Goal: Task Accomplishment & Management: Use online tool/utility

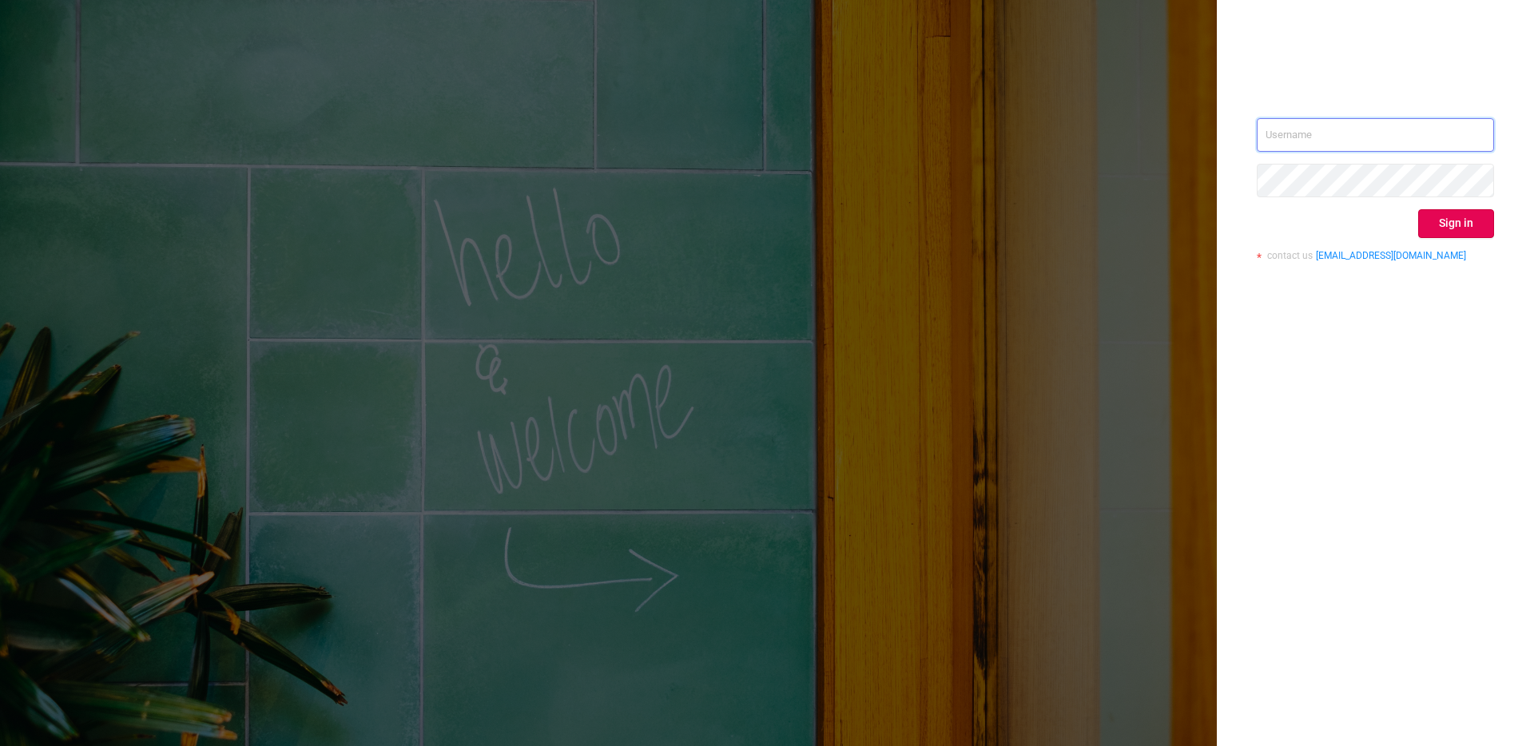
click at [1323, 132] on input "text" at bounding box center [1375, 135] width 237 height 34
type input "ashley@protected.media"
click at [1463, 226] on button "Sign in" at bounding box center [1457, 223] width 76 height 29
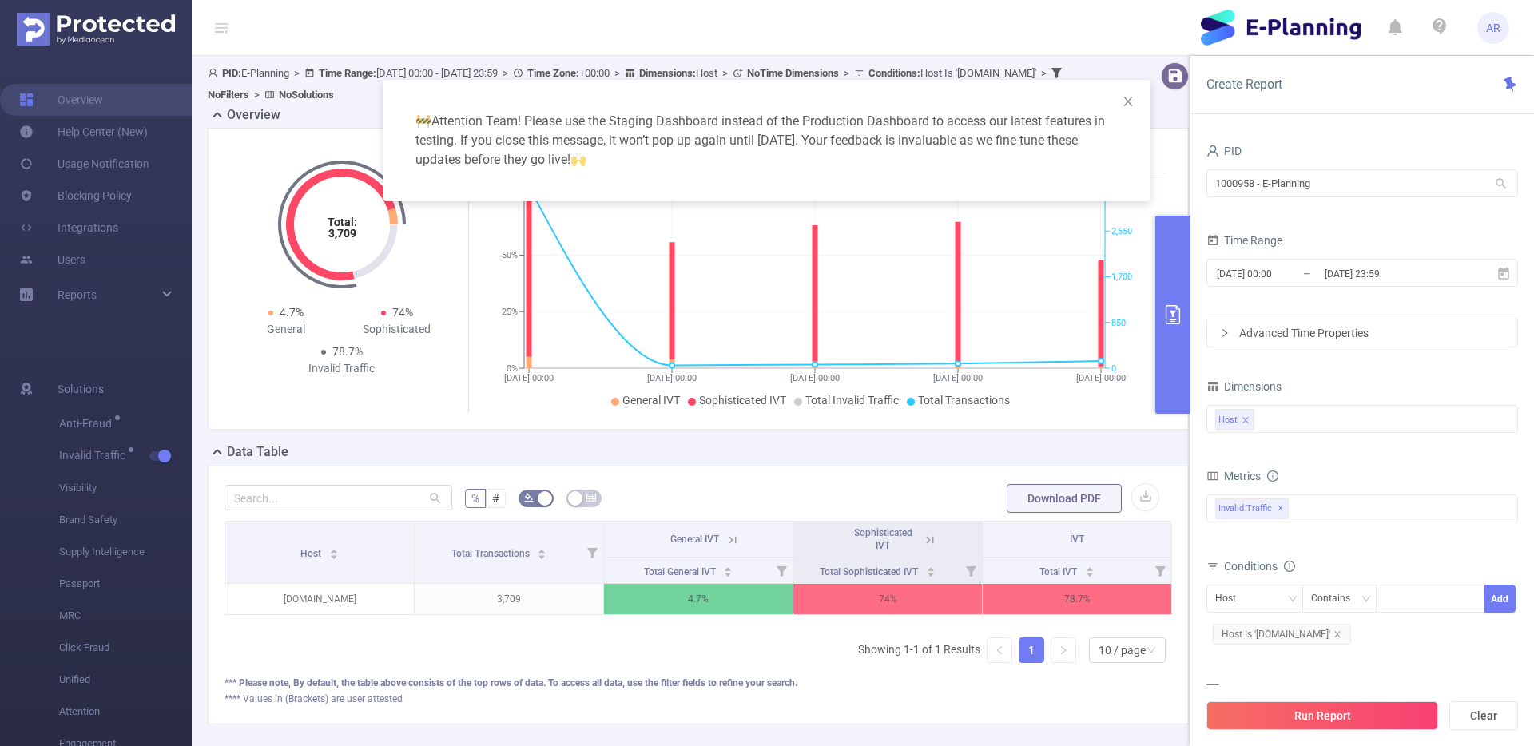
click at [901, 468] on div "🚧 Attention Team! Please use the Staging Dashboard instead of the Production Da…" at bounding box center [767, 373] width 1534 height 746
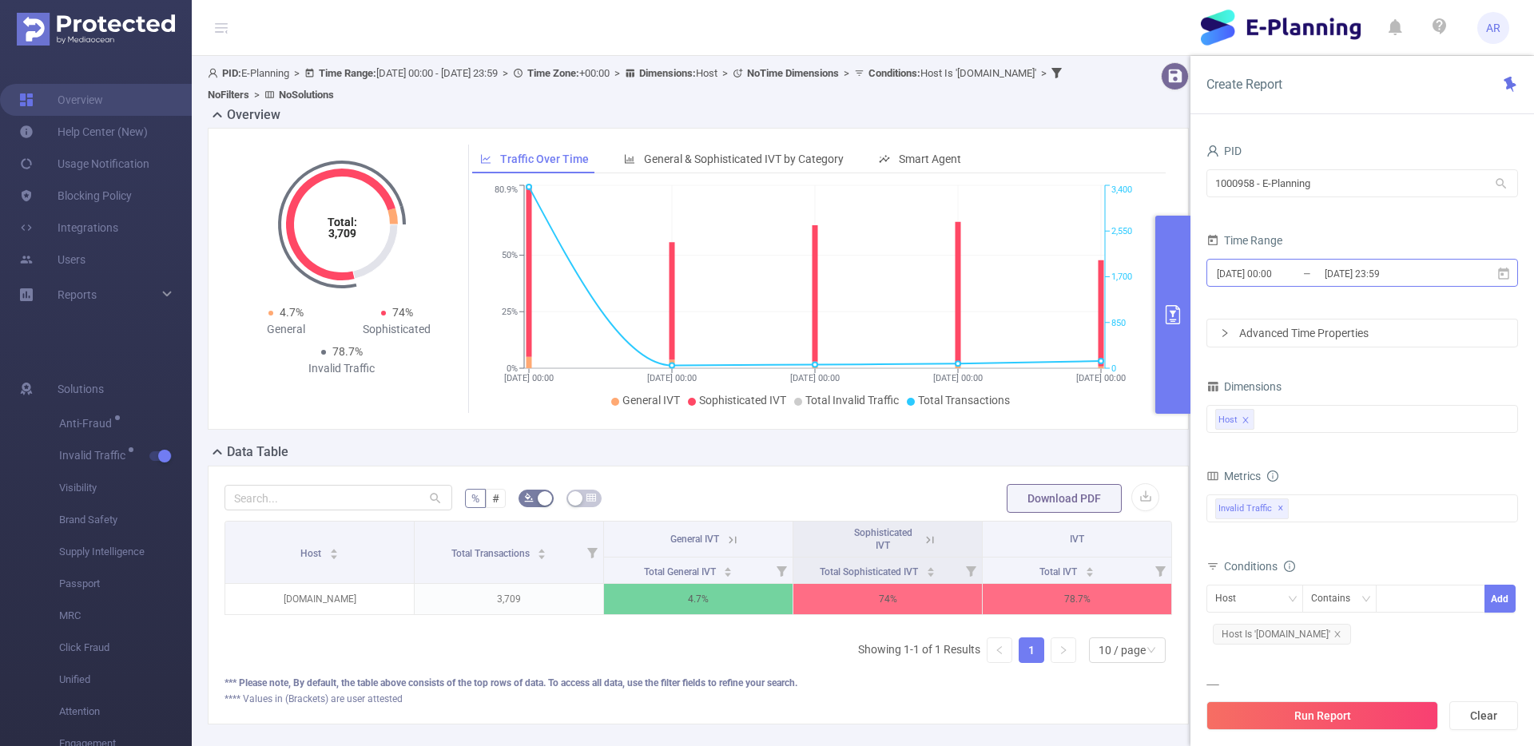
click at [1328, 268] on input "2025-09-05 23:59" at bounding box center [1387, 274] width 129 height 22
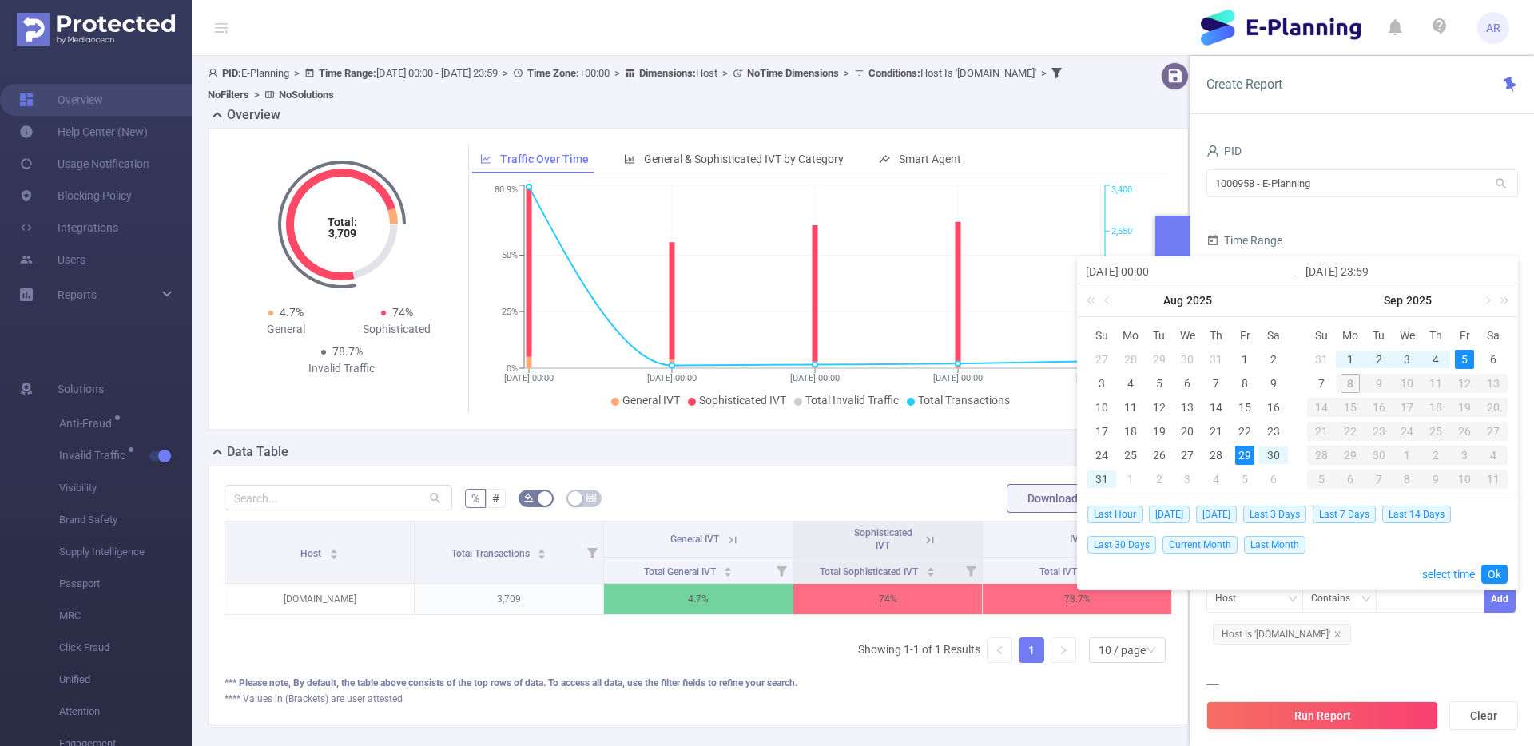
click at [1249, 457] on div "29" at bounding box center [1245, 455] width 19 height 19
click at [1321, 379] on div "7" at bounding box center [1321, 383] width 19 height 19
type input "[DATE] 23:59"
click at [1502, 575] on link "Ok" at bounding box center [1495, 574] width 26 height 19
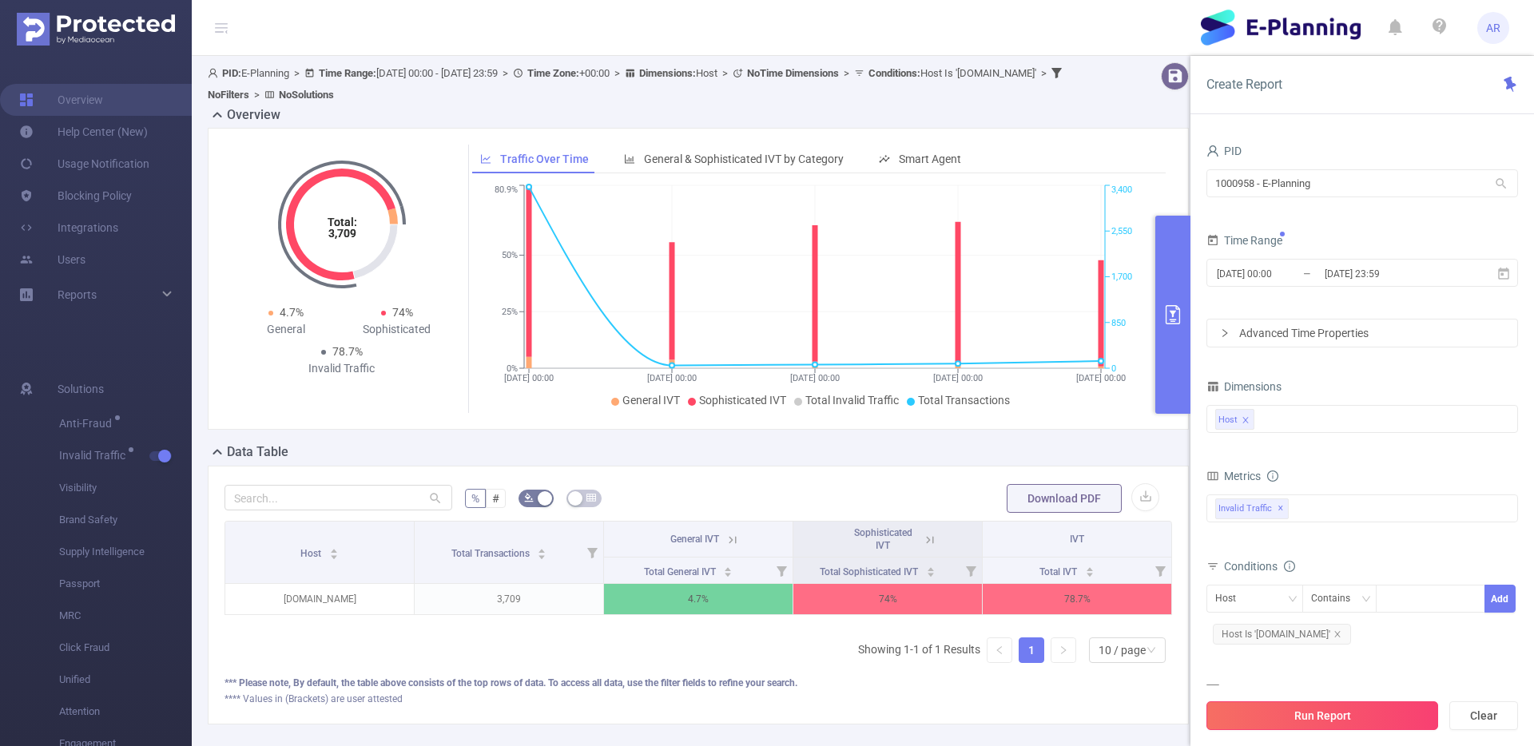
click at [1328, 706] on button "Run Report" at bounding box center [1323, 716] width 232 height 29
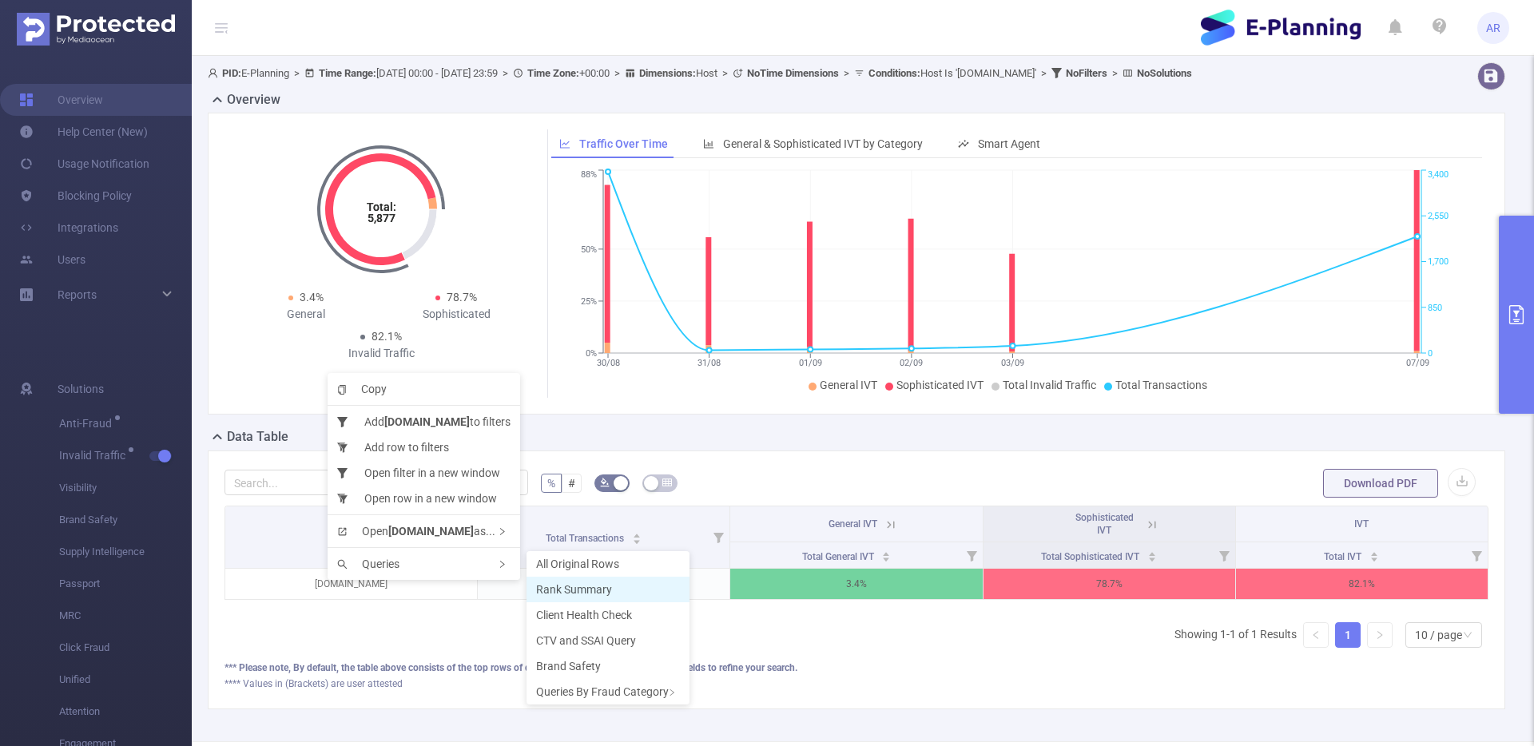
click at [580, 595] on span "Rank Summary" at bounding box center [574, 589] width 76 height 13
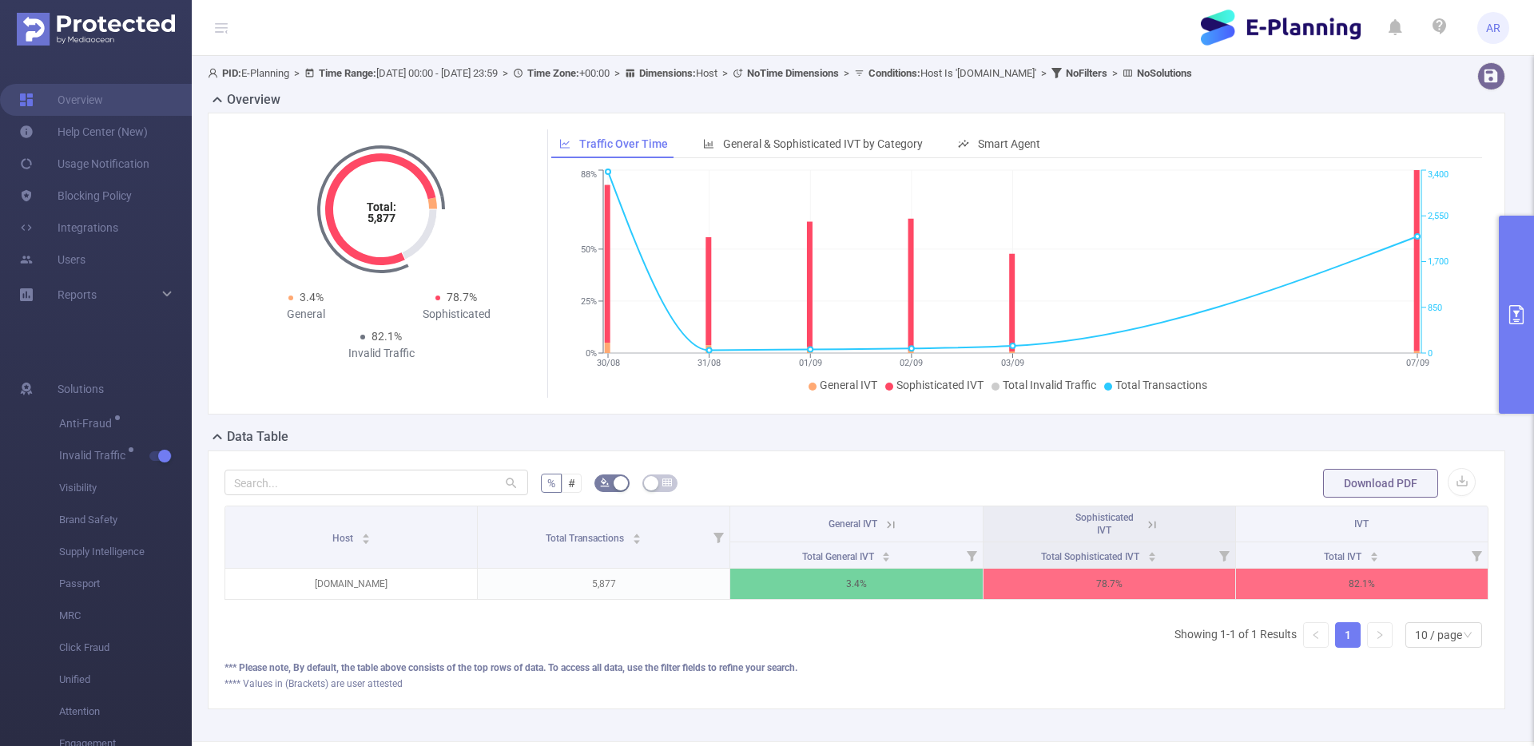
click at [1140, 529] on icon at bounding box center [1149, 524] width 19 height 16
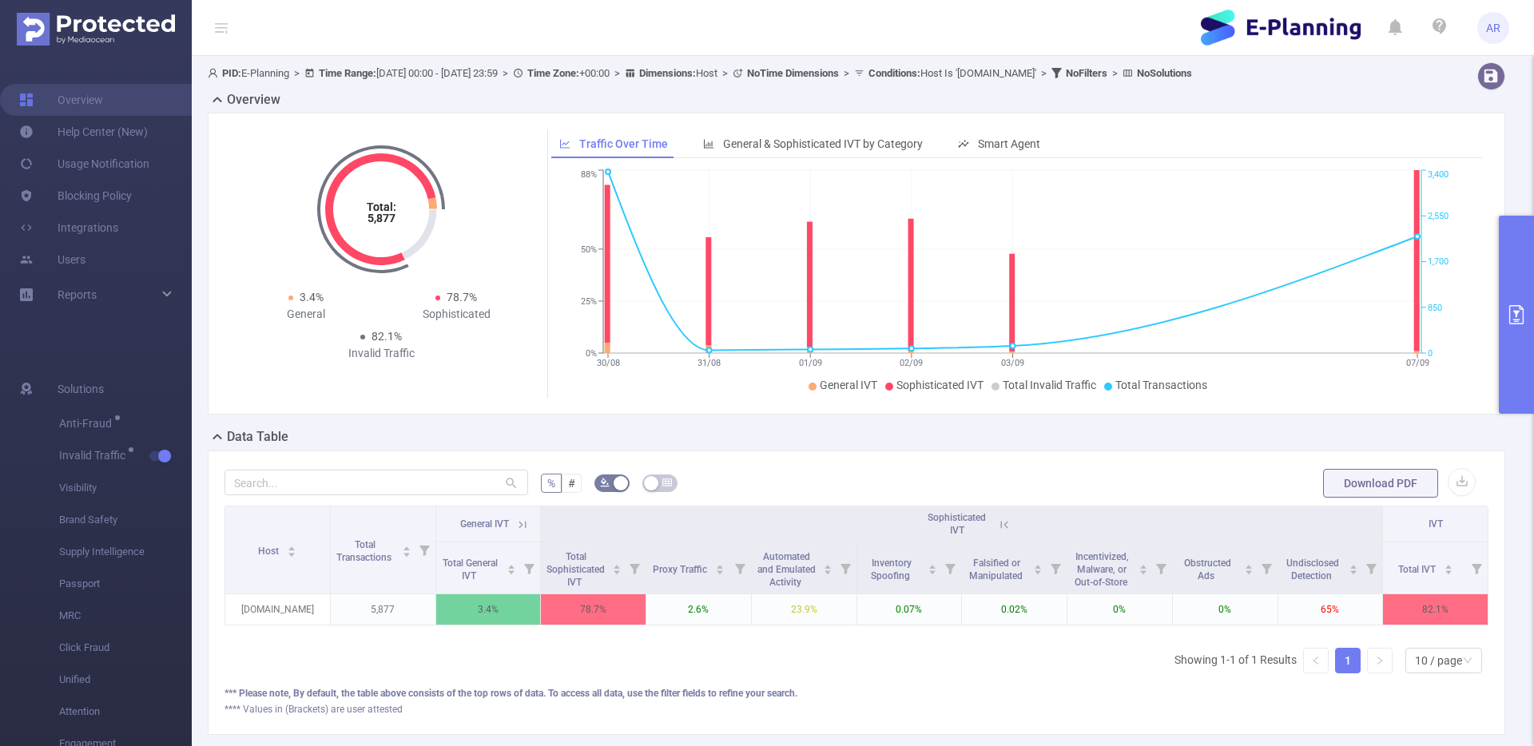
click at [1001, 527] on icon at bounding box center [1004, 524] width 7 height 7
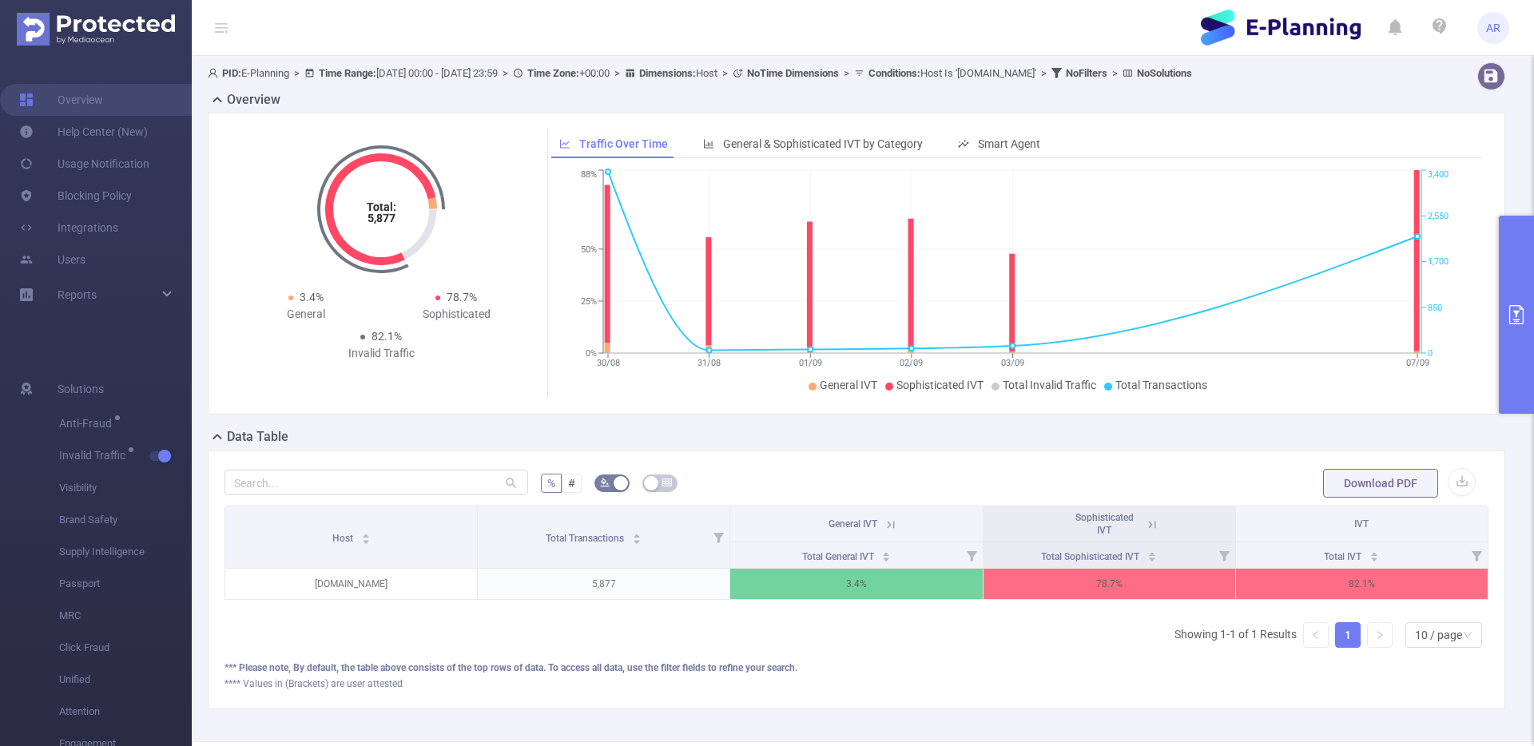
click at [887, 527] on icon at bounding box center [890, 524] width 7 height 7
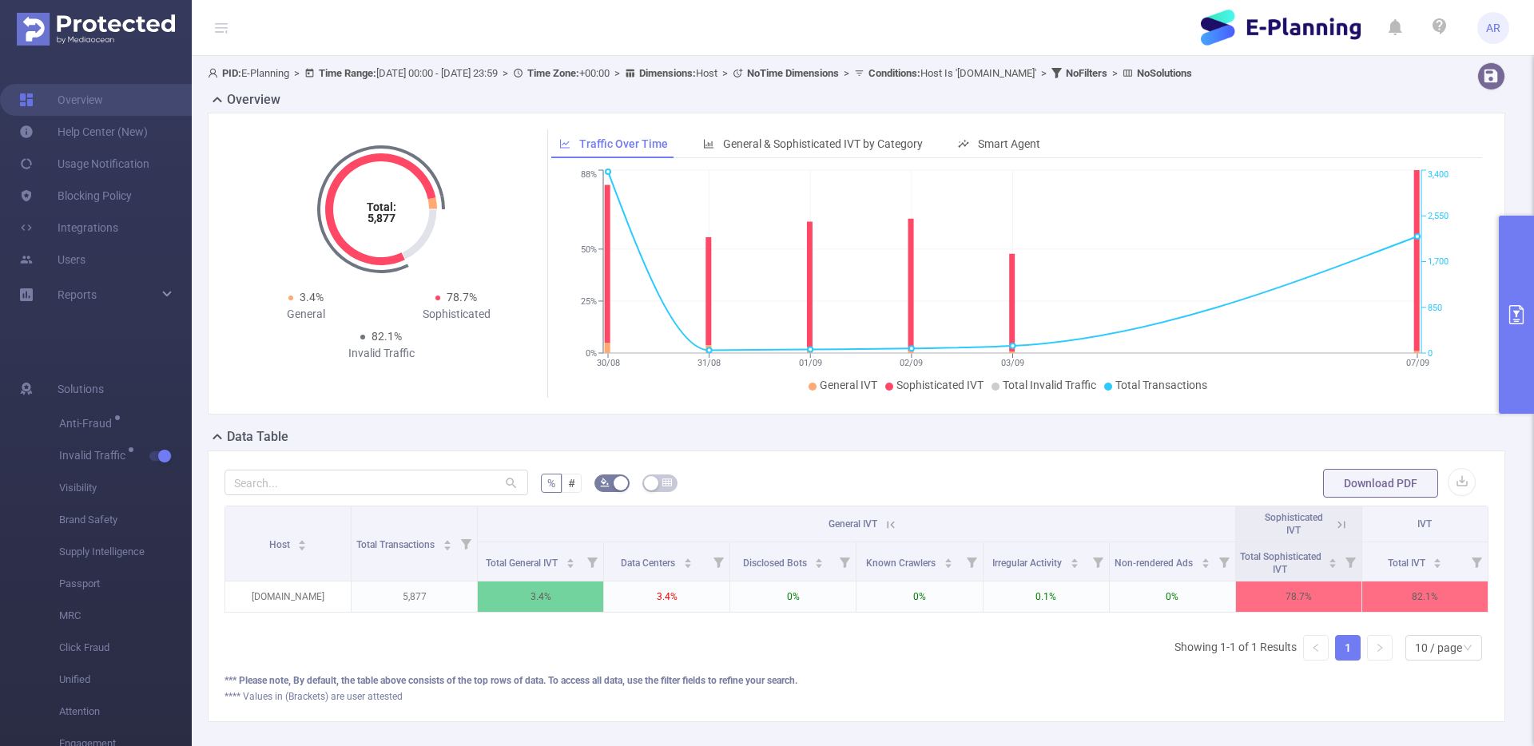
scroll to position [0, 3]
click at [1331, 524] on icon at bounding box center [1338, 525] width 14 height 14
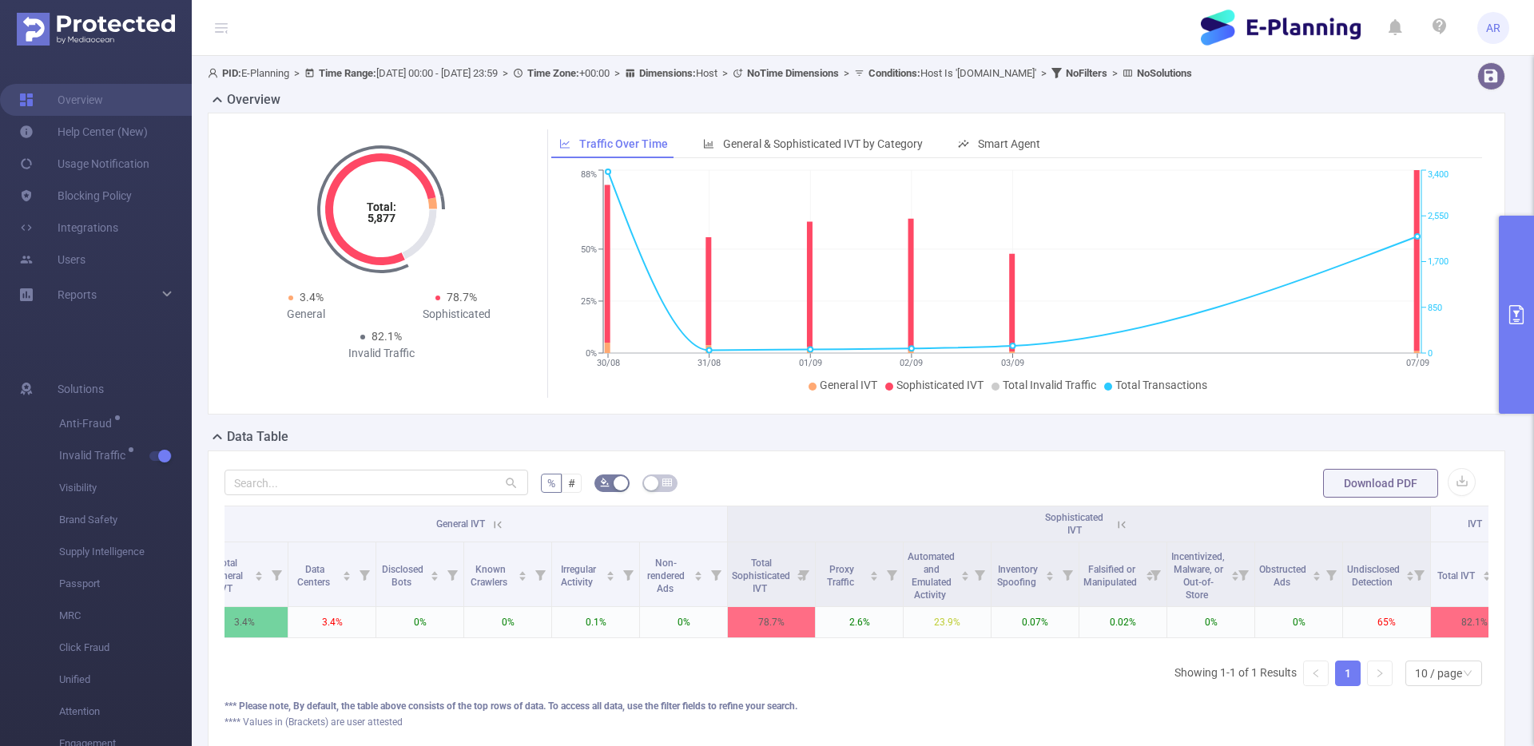
scroll to position [0, 246]
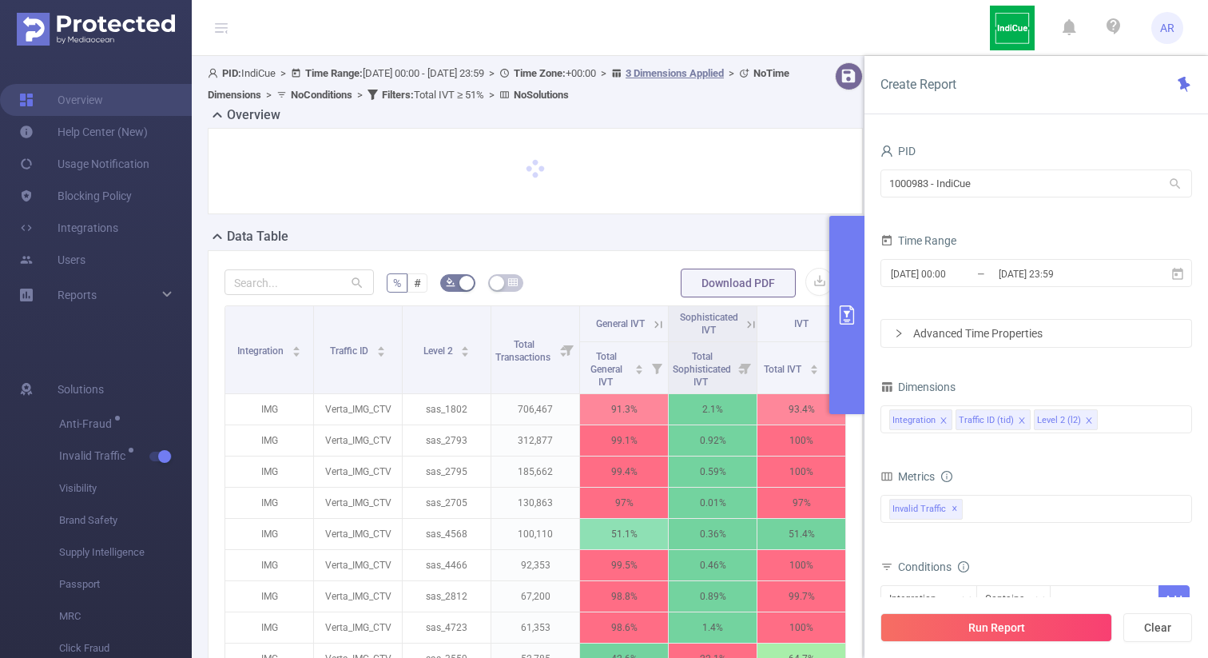
click at [656, 324] on icon at bounding box center [658, 324] width 14 height 14
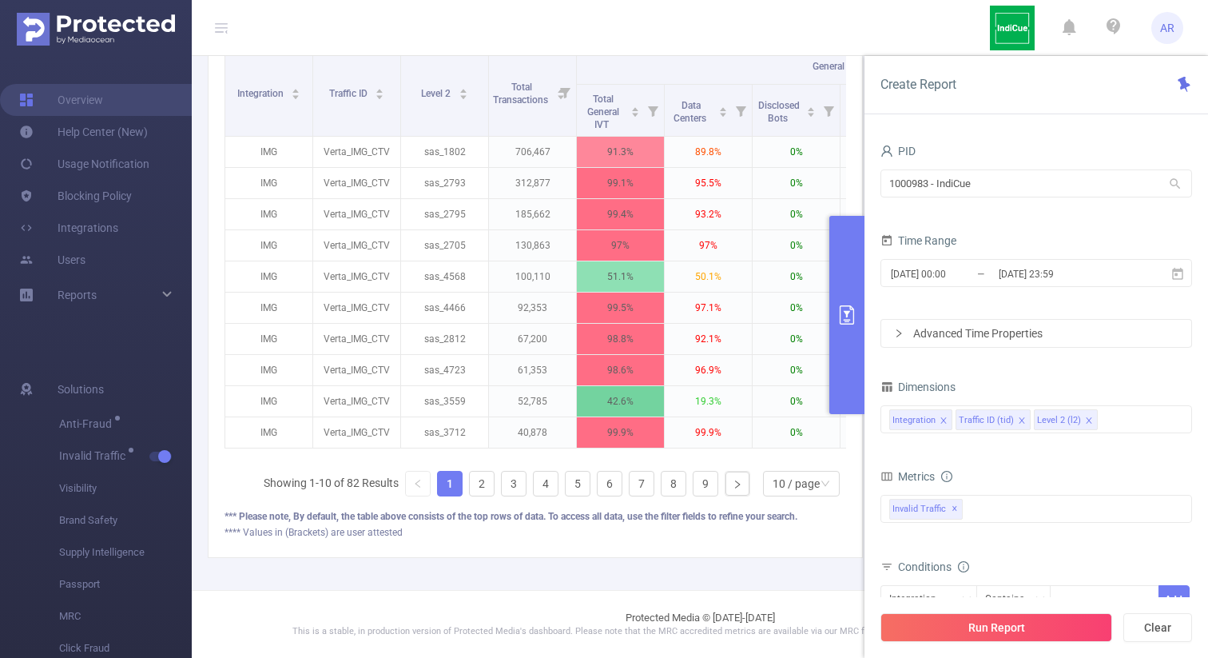
click at [220, 26] on icon at bounding box center [221, 28] width 13 height 13
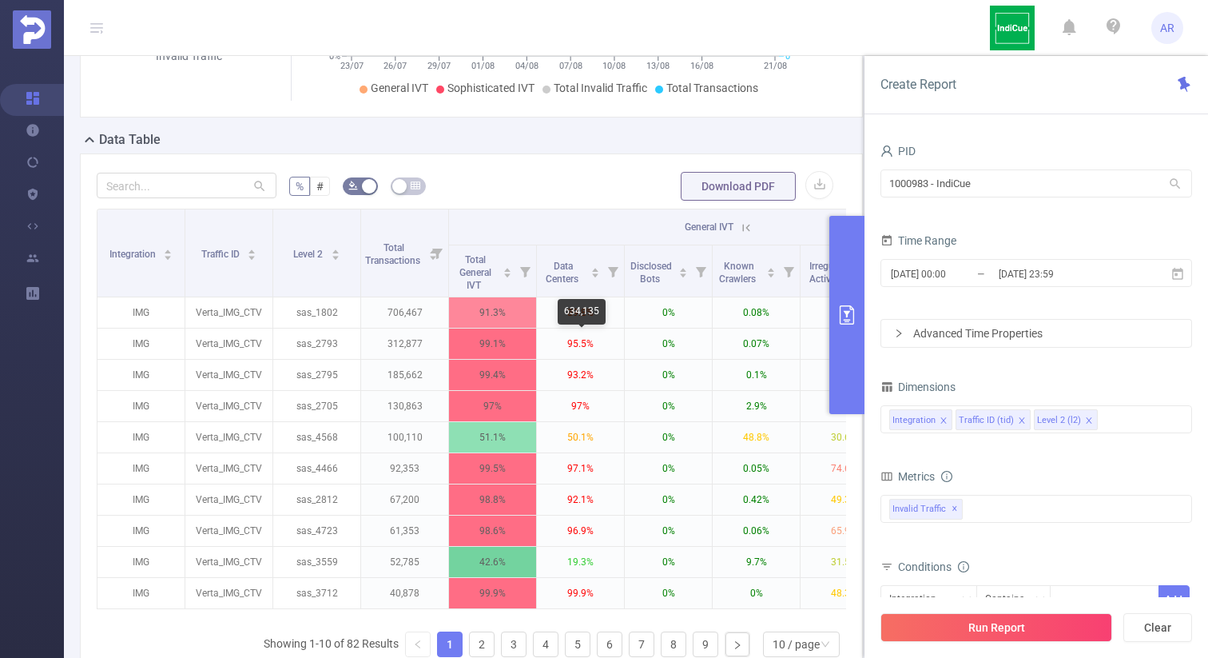
scroll to position [316, 0]
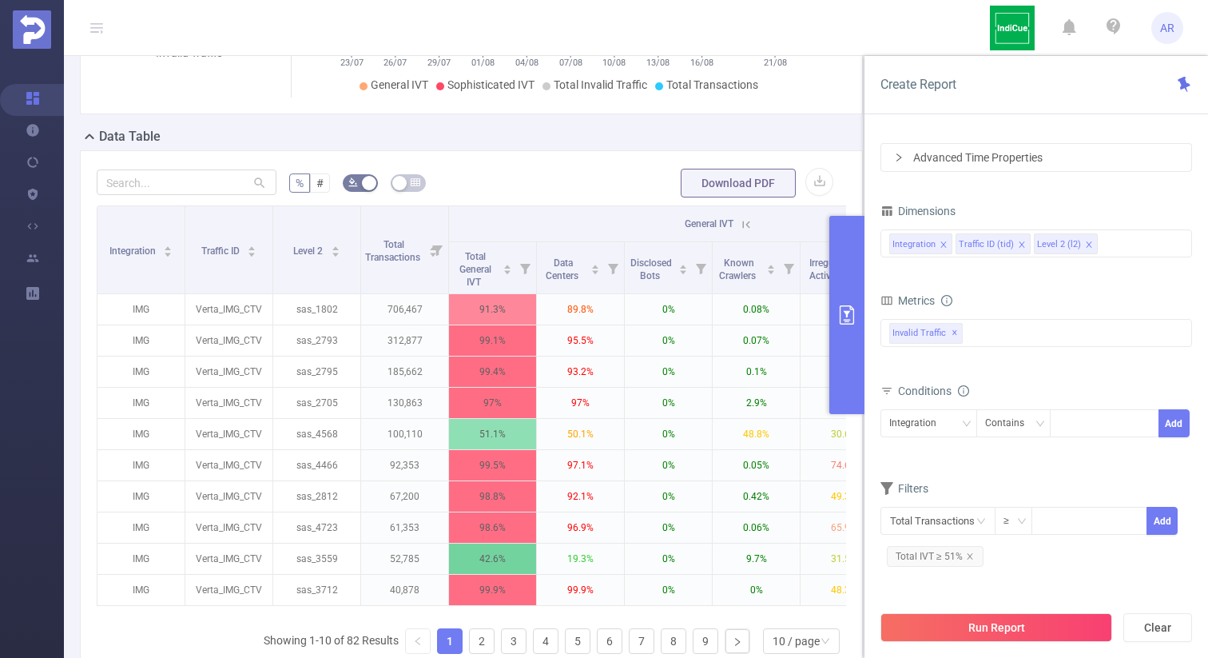
click at [857, 272] on button "primary" at bounding box center [847, 315] width 35 height 198
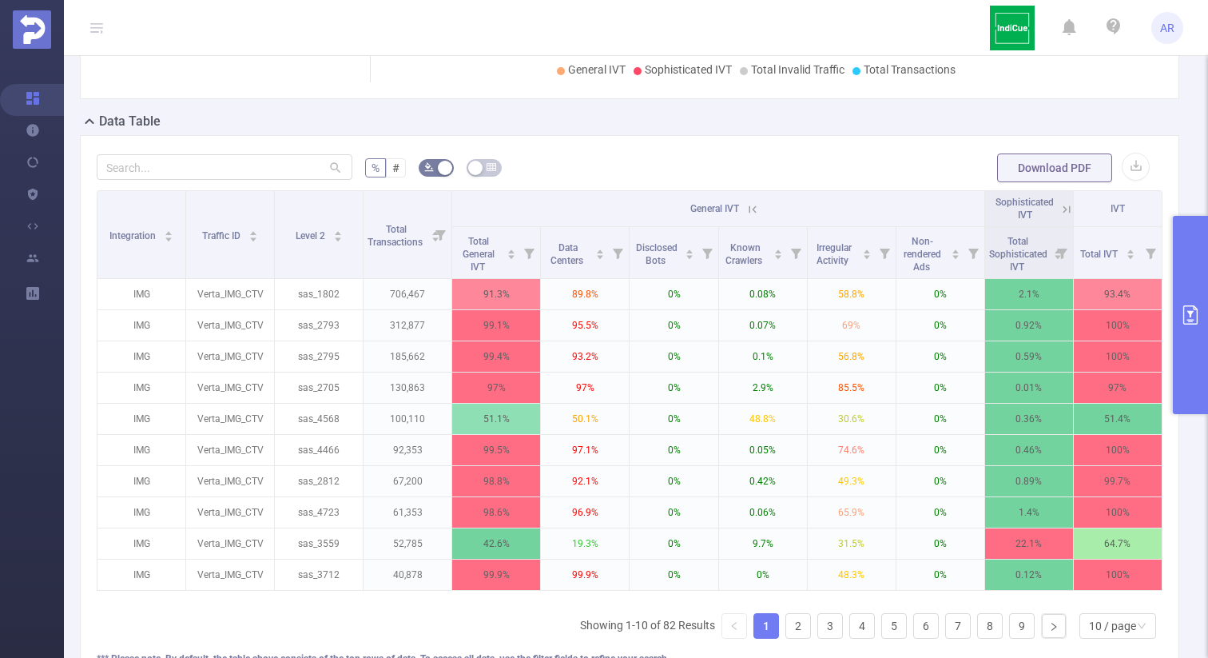
click at [1178, 257] on button "primary" at bounding box center [1190, 315] width 35 height 198
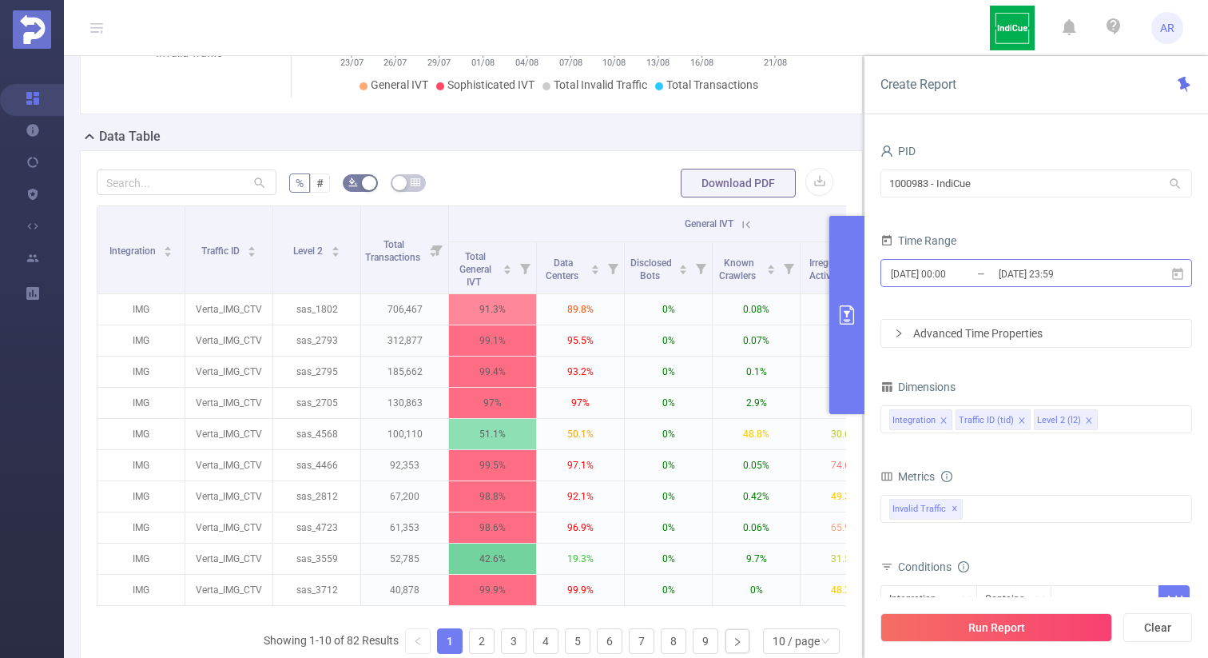
click at [1015, 284] on input "[DATE] 23:59" at bounding box center [1061, 274] width 129 height 22
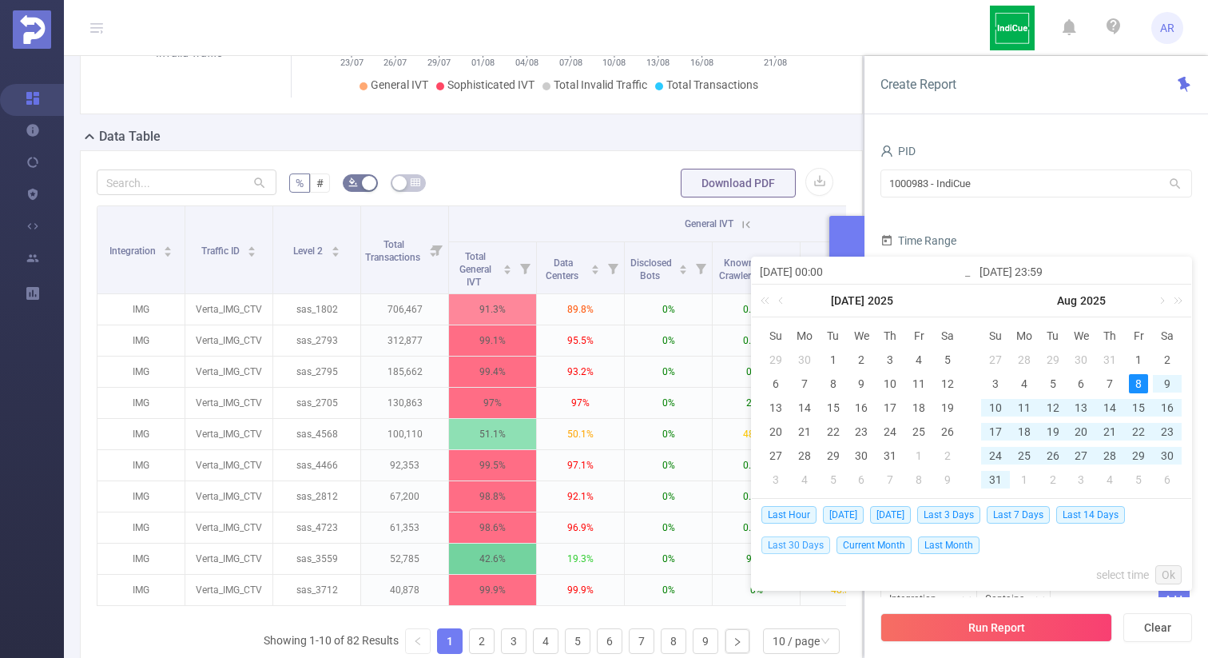
click at [818, 546] on span "Last 30 Days" at bounding box center [796, 545] width 69 height 18
type input "[DATE] 00:00"
type input "[DATE] 23:59"
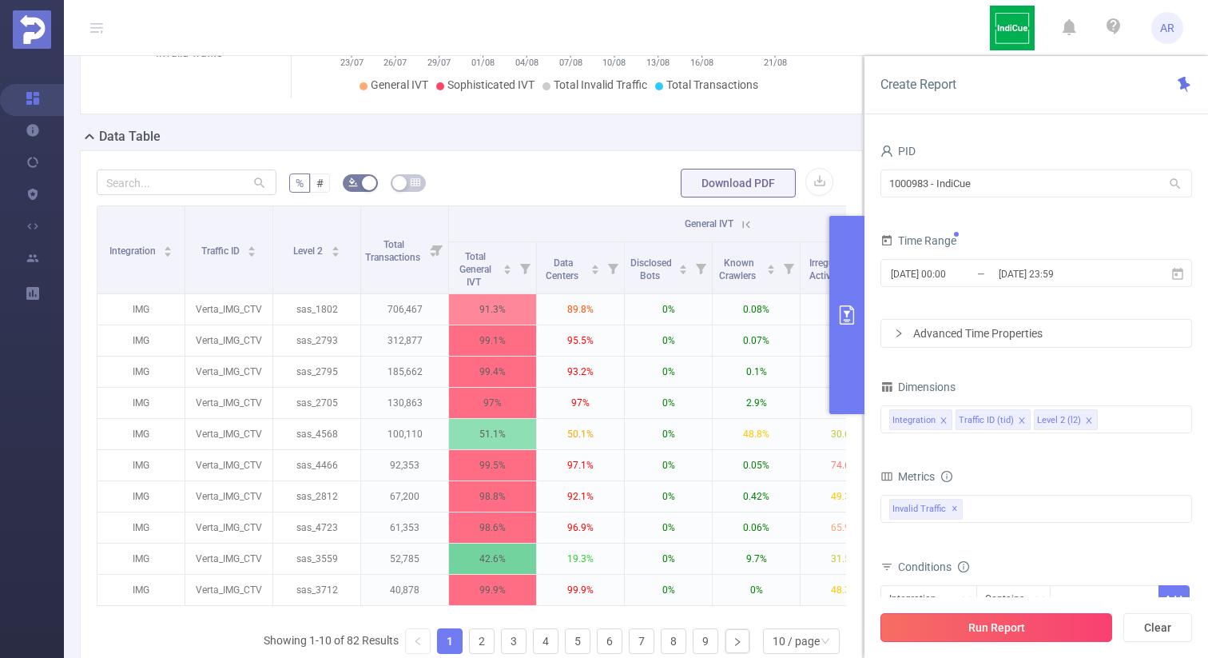
click at [975, 627] on button "Run Report" at bounding box center [997, 627] width 232 height 29
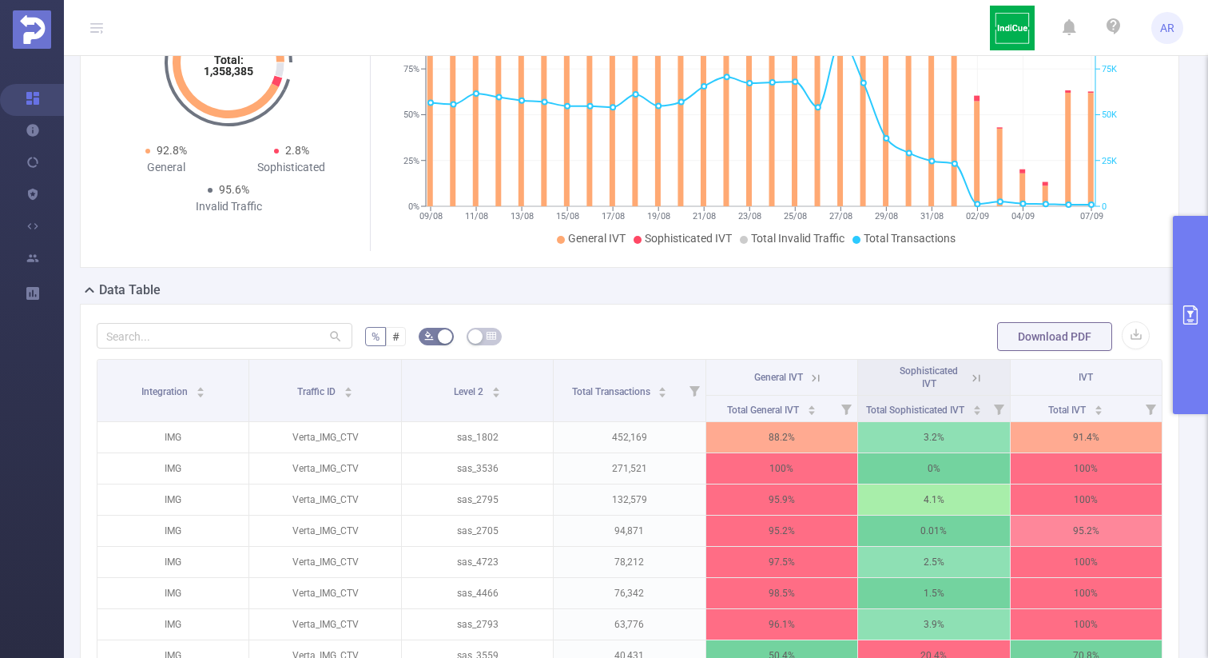
click at [814, 385] on icon at bounding box center [816, 378] width 14 height 14
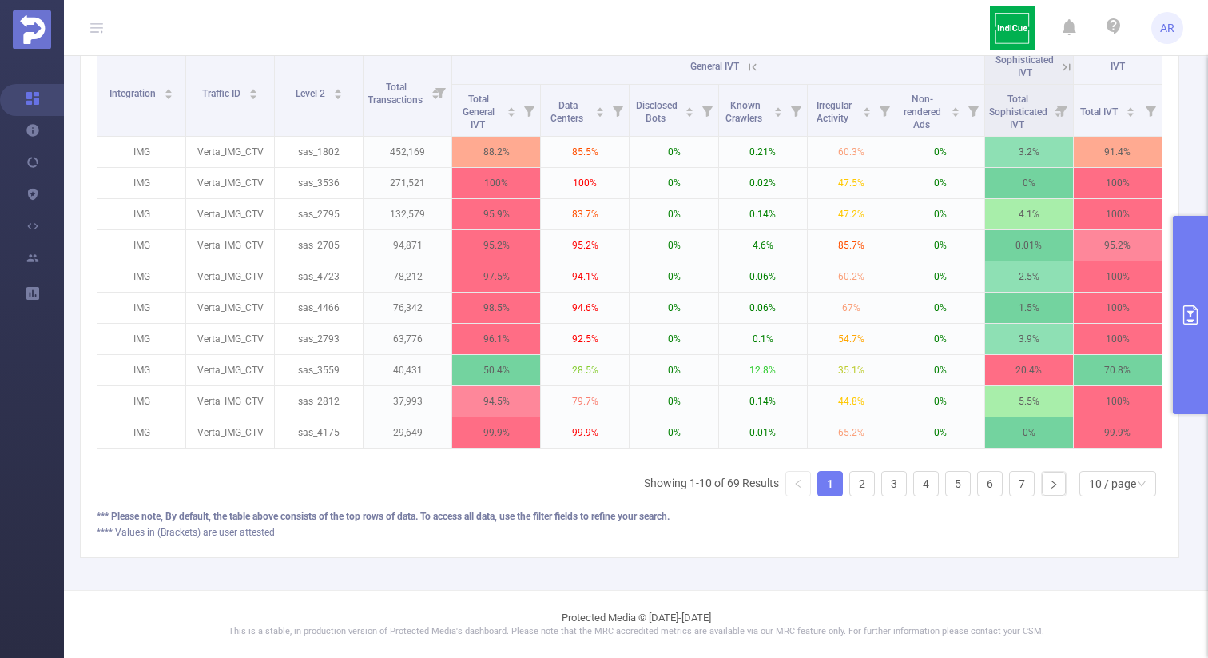
scroll to position [484, 0]
click at [850, 484] on link "2" at bounding box center [862, 484] width 24 height 24
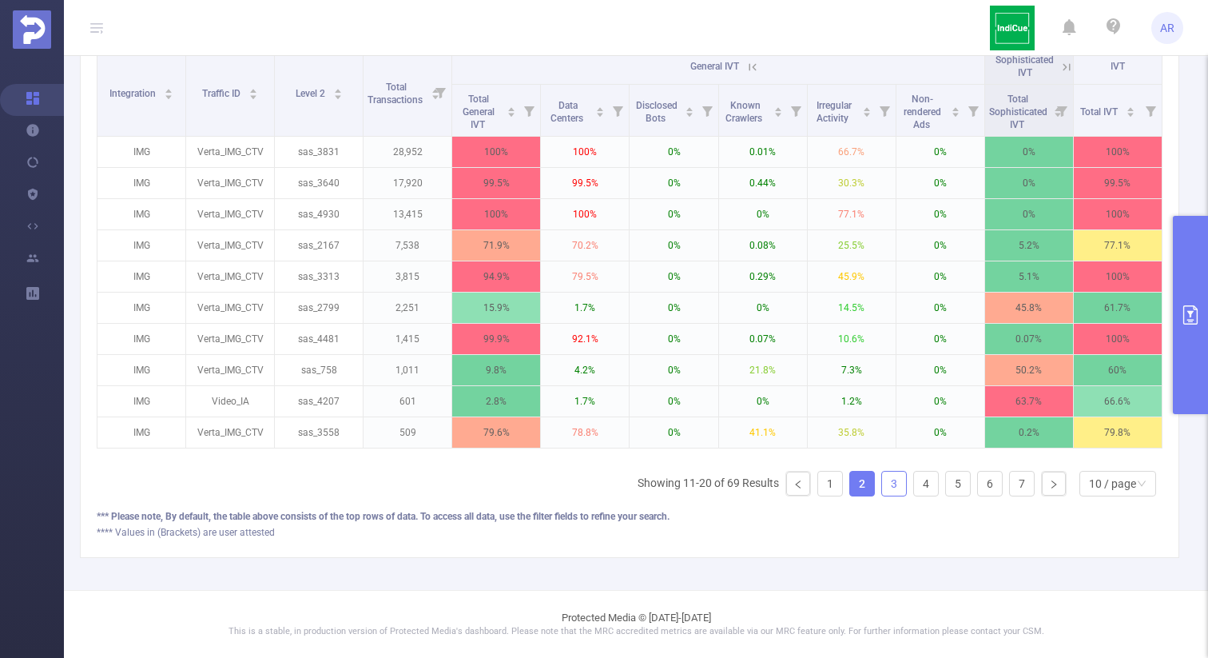
click at [883, 489] on link "3" at bounding box center [894, 484] width 24 height 24
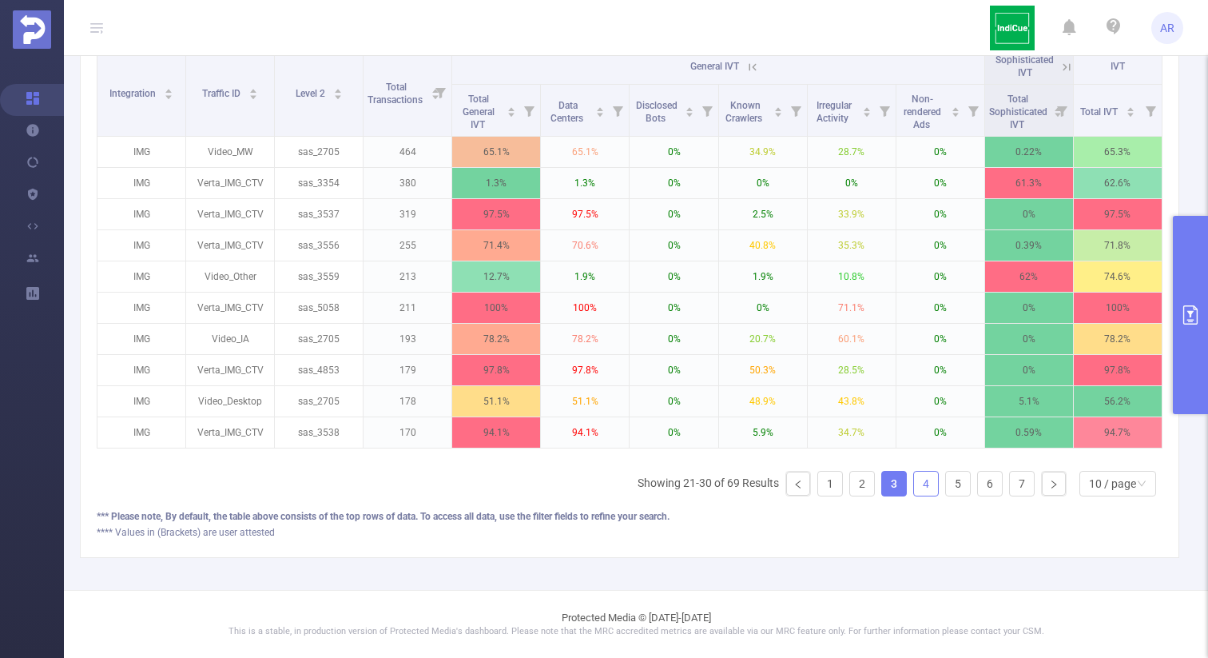
click at [915, 480] on link "4" at bounding box center [926, 484] width 24 height 24
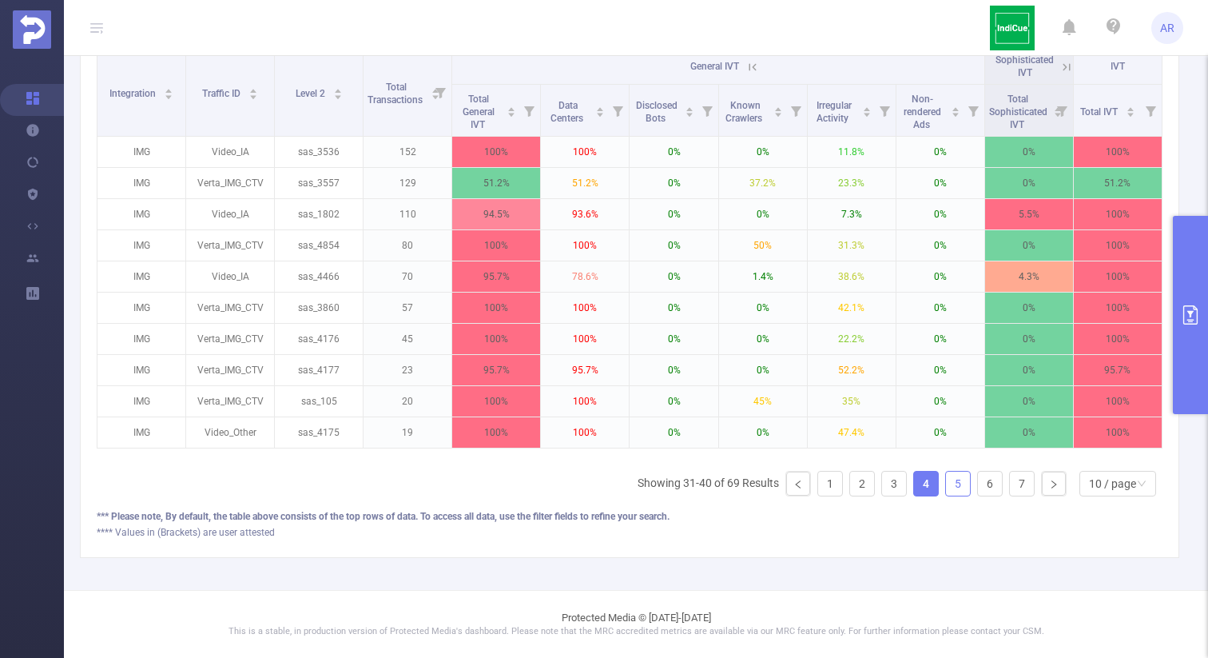
click at [946, 481] on link "5" at bounding box center [958, 484] width 24 height 24
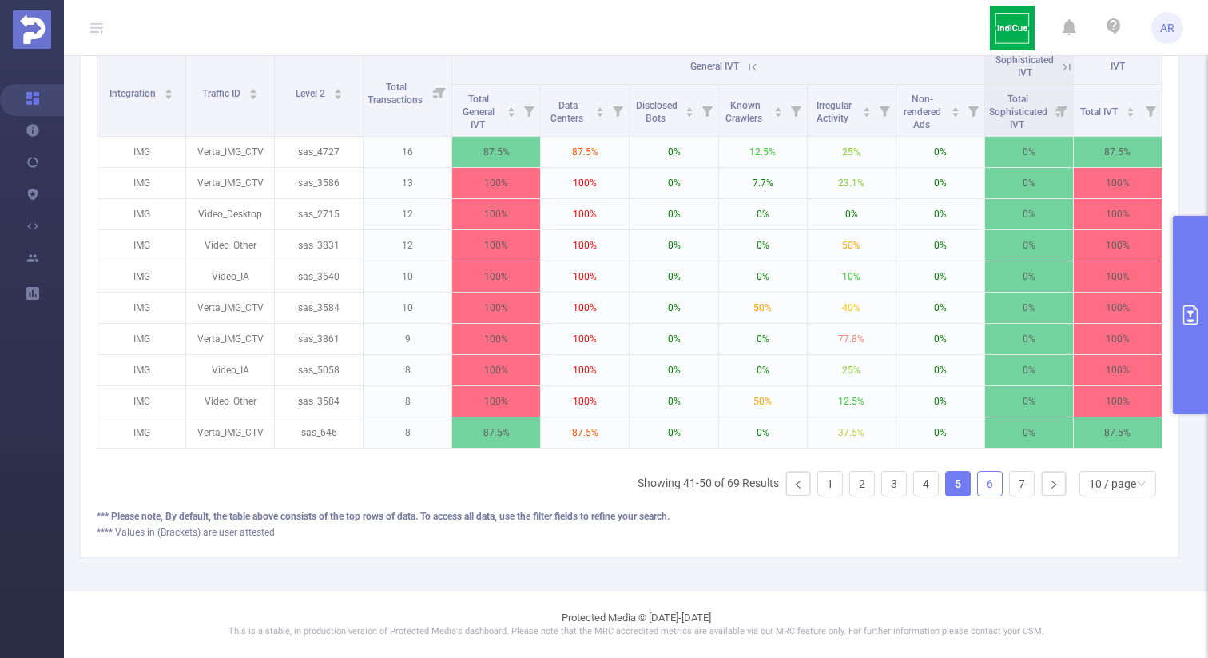
click at [978, 482] on link "6" at bounding box center [990, 484] width 24 height 24
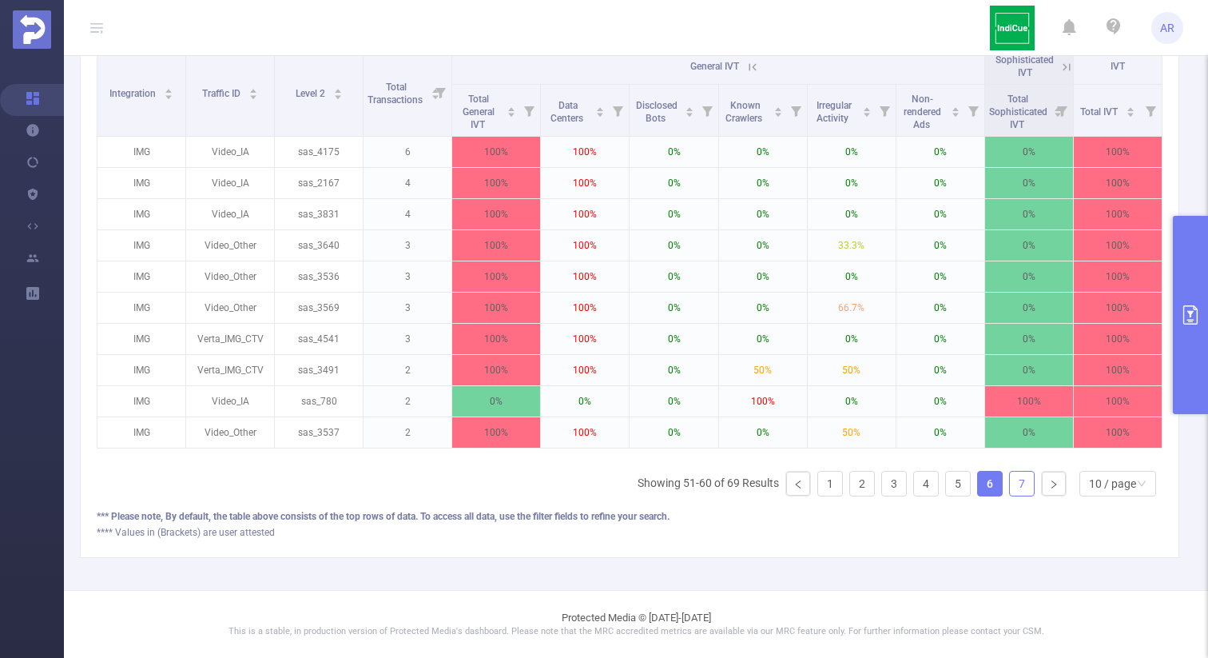
click at [1014, 484] on link "7" at bounding box center [1022, 484] width 24 height 24
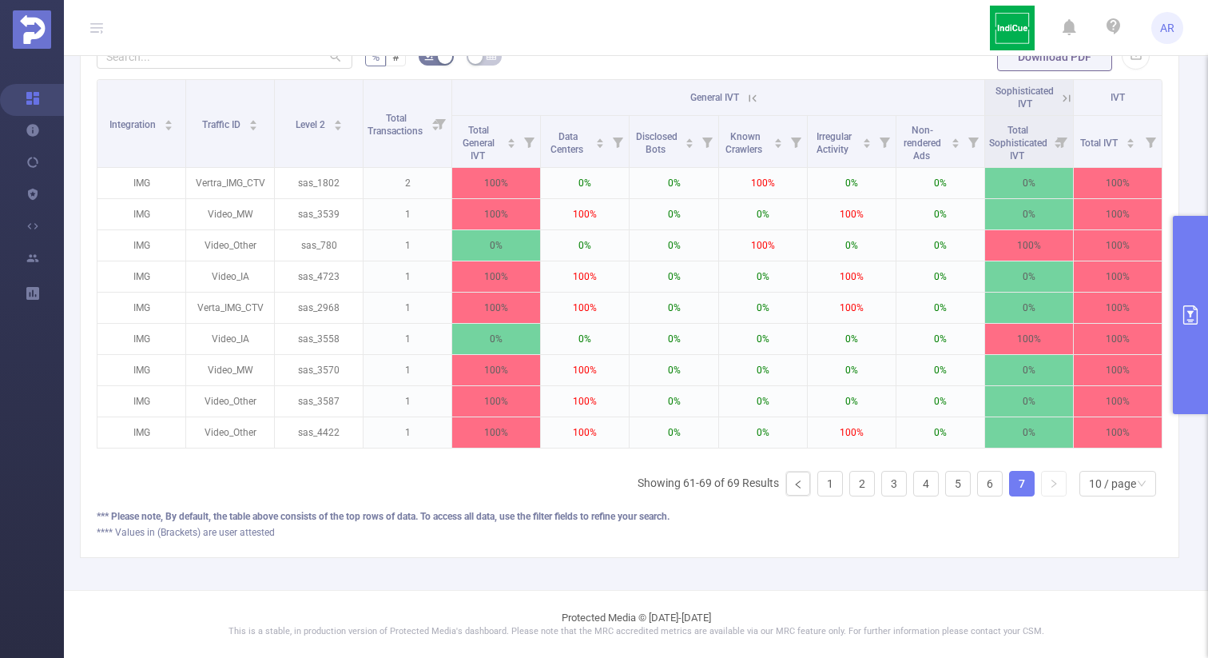
click at [1060, 91] on icon at bounding box center [1067, 98] width 14 height 14
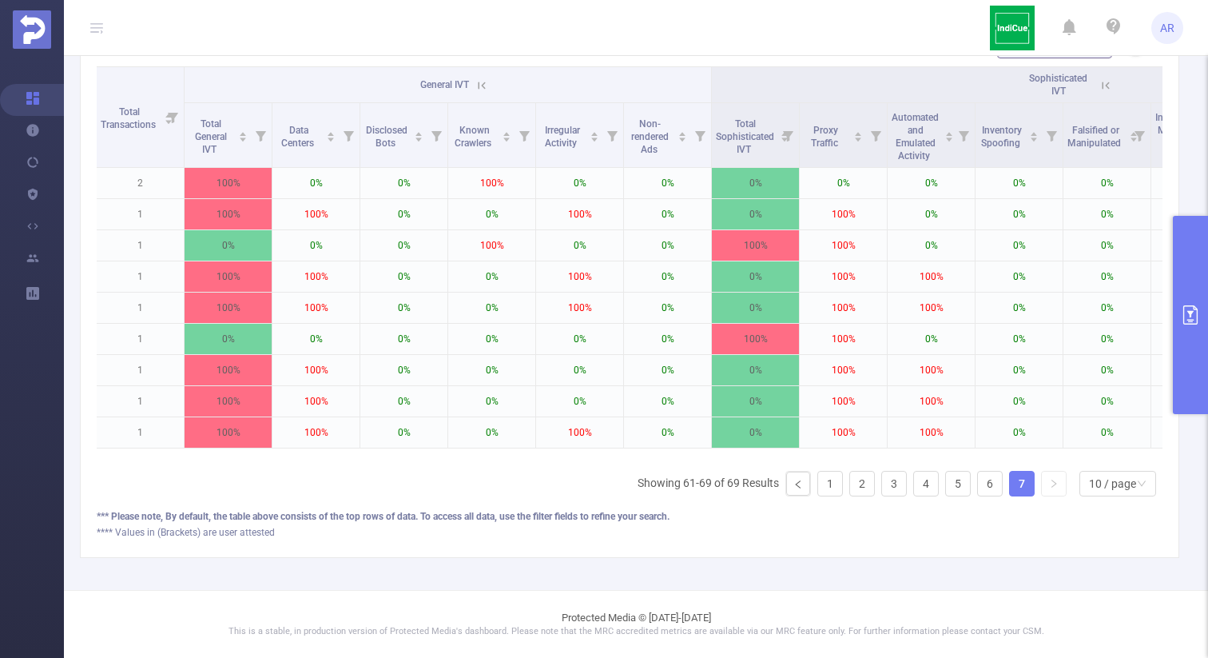
scroll to position [0, 261]
